Goal: Find specific page/section: Find specific page/section

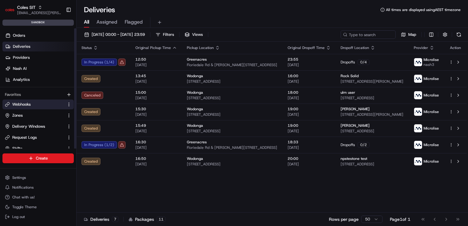
click at [27, 104] on span "Webhooks" at bounding box center [21, 105] width 18 height 6
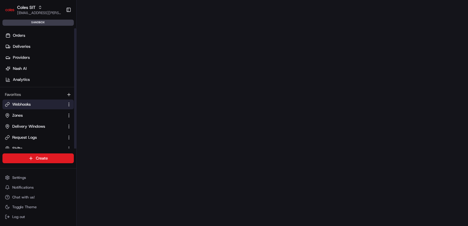
click at [27, 105] on span "Webhooks" at bounding box center [21, 105] width 18 height 6
